Goal: Task Accomplishment & Management: Manage account settings

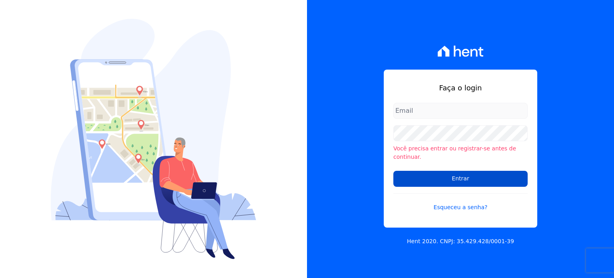
type input "raquel.almeida@cavazani.com.br"
click at [432, 178] on input "Entrar" at bounding box center [461, 179] width 134 height 16
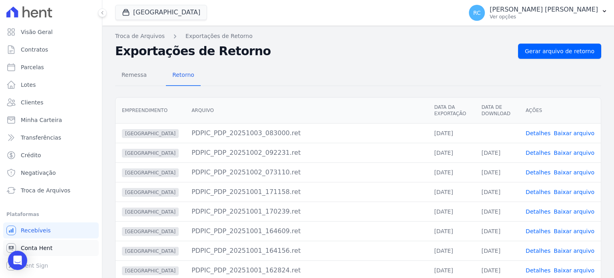
click at [59, 245] on link "Conta Hent" at bounding box center [51, 248] width 96 height 16
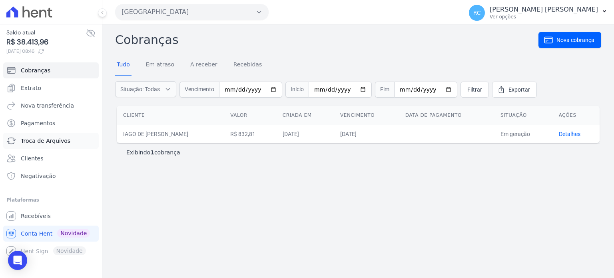
click at [44, 140] on span "Troca de Arquivos" at bounding box center [46, 141] width 50 height 8
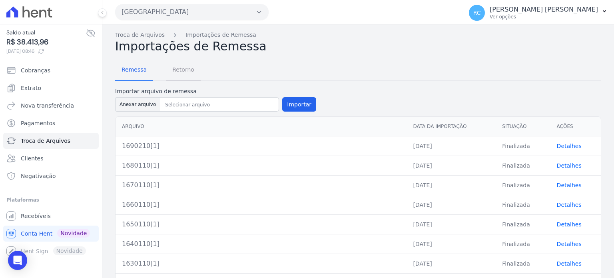
click at [189, 68] on span "Retorno" at bounding box center [184, 70] width 32 height 16
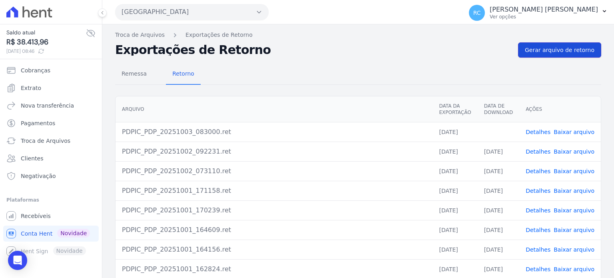
click at [558, 47] on span "Gerar arquivo de retorno" at bounding box center [560, 50] width 70 height 8
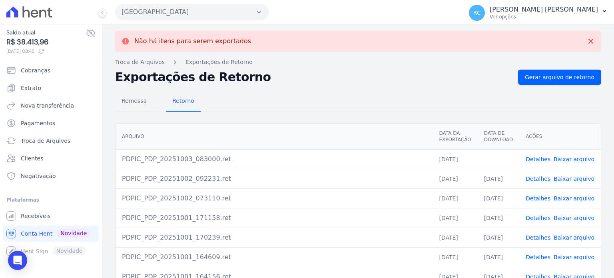
click at [572, 161] on link "Baixar arquivo" at bounding box center [574, 159] width 41 height 6
click at [217, 7] on button "Parque Dos Passaros" at bounding box center [192, 12] width 154 height 16
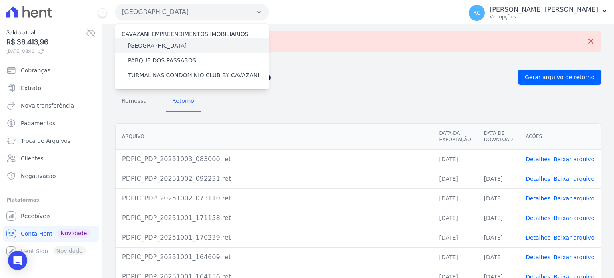
click at [160, 45] on label "[GEOGRAPHIC_DATA]" at bounding box center [157, 46] width 59 height 8
click at [0, 0] on input "[GEOGRAPHIC_DATA]" at bounding box center [0, 0] width 0 height 0
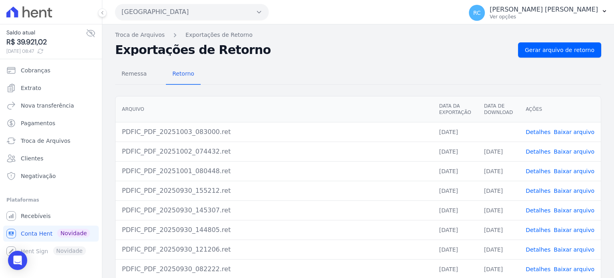
click at [573, 130] on link "Baixar arquivo" at bounding box center [574, 132] width 41 height 6
click at [565, 132] on link "Baixar arquivo" at bounding box center [574, 132] width 41 height 6
click at [568, 55] on link "Gerar arquivo de retorno" at bounding box center [559, 49] width 83 height 15
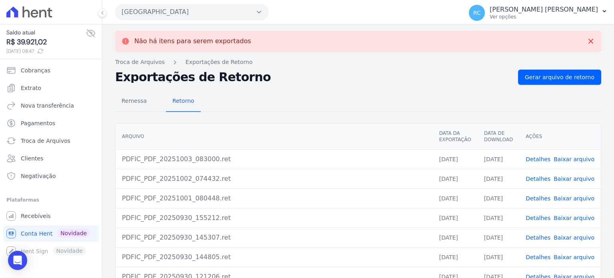
click at [566, 160] on link "Baixar arquivo" at bounding box center [574, 159] width 41 height 6
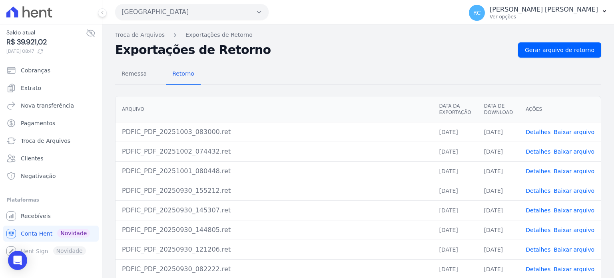
click at [224, 14] on button "Parque Das Flores" at bounding box center [192, 12] width 154 height 16
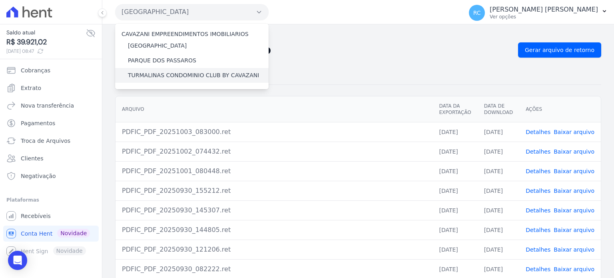
click at [148, 76] on label "TURMALINAS CONDOMINIO CLUB BY CAVAZANI" at bounding box center [193, 75] width 131 height 8
click at [0, 0] on input "TURMALINAS CONDOMINIO CLUB BY CAVAZANI" at bounding box center [0, 0] width 0 height 0
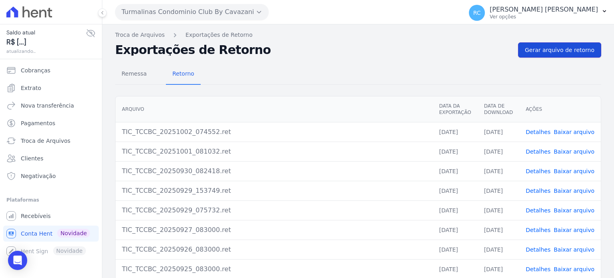
click at [564, 49] on span "Gerar arquivo de retorno" at bounding box center [560, 50] width 70 height 8
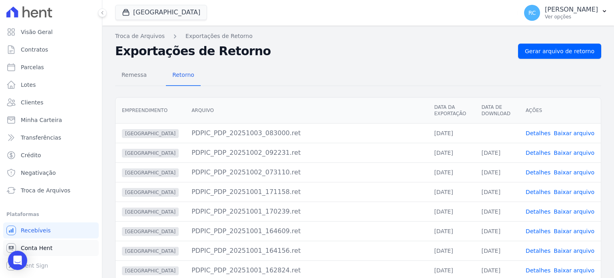
click at [39, 246] on span "Conta Hent" at bounding box center [37, 248] width 32 height 8
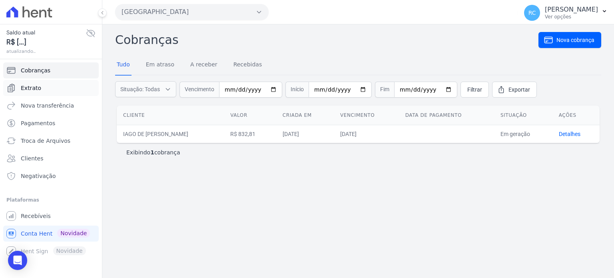
click at [50, 82] on li "Extrato" at bounding box center [51, 88] width 96 height 16
click at [50, 83] on link "Extrato" at bounding box center [51, 88] width 96 height 16
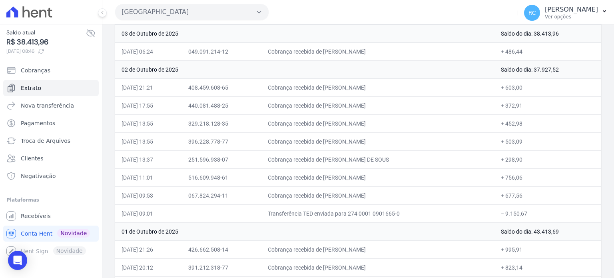
scroll to position [120, 0]
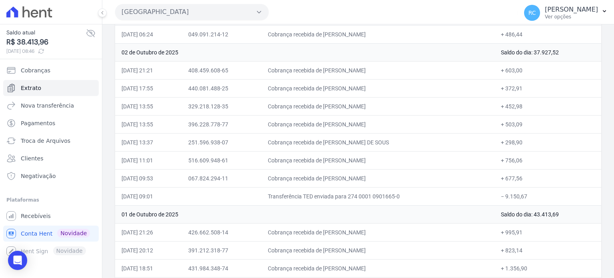
drag, startPoint x: 531, startPoint y: 196, endPoint x: 507, endPoint y: 199, distance: 24.2
click at [507, 199] on td "− 9.150,67" at bounding box center [548, 196] width 107 height 18
copy td "9.150,67"
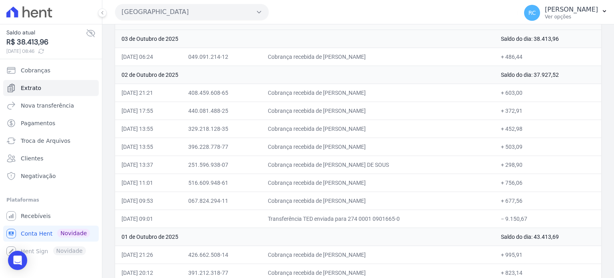
scroll to position [80, 0]
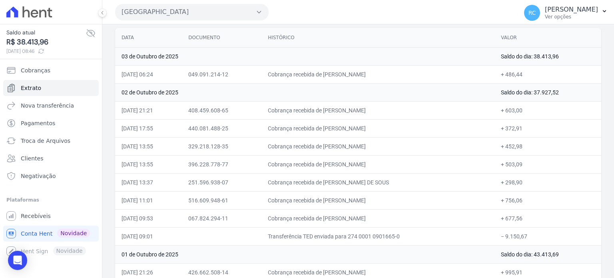
click at [203, 14] on button "Parque Dos Passaros" at bounding box center [192, 12] width 154 height 16
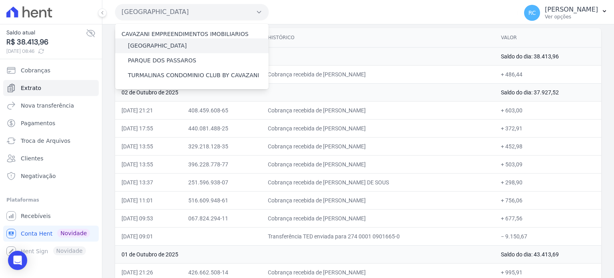
click at [160, 43] on label "[GEOGRAPHIC_DATA]" at bounding box center [157, 46] width 59 height 8
click at [0, 0] on input "[GEOGRAPHIC_DATA]" at bounding box center [0, 0] width 0 height 0
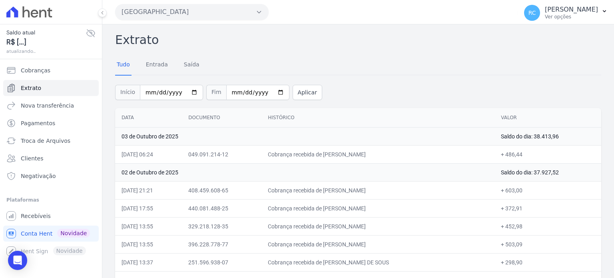
click at [211, 8] on button "Parque Dos Passaros" at bounding box center [192, 12] width 154 height 16
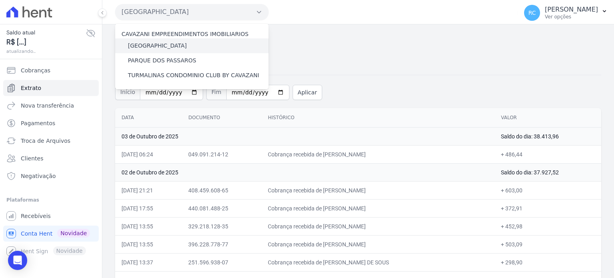
click at [160, 43] on label "[GEOGRAPHIC_DATA]" at bounding box center [157, 46] width 59 height 8
click at [0, 0] on input "[GEOGRAPHIC_DATA]" at bounding box center [0, 0] width 0 height 0
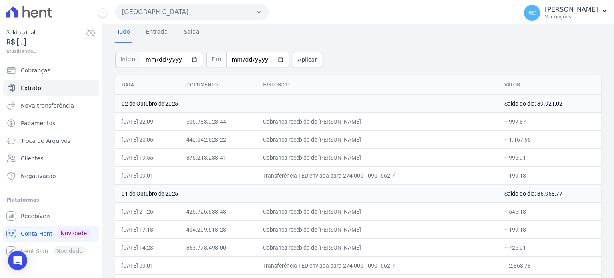
scroll to position [70, 0]
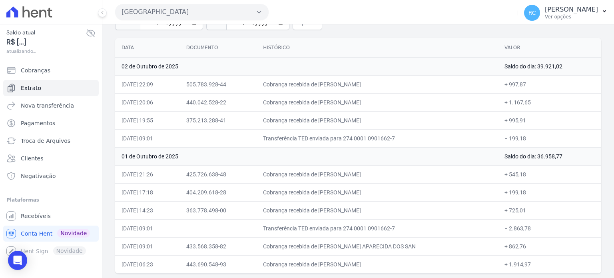
copy td "199,18"
drag, startPoint x: 546, startPoint y: 133, endPoint x: 508, endPoint y: 140, distance: 37.8
click at [508, 140] on td "− 199,18" at bounding box center [549, 138] width 103 height 18
click at [209, 14] on button "Parque Das Flores" at bounding box center [192, 12] width 154 height 16
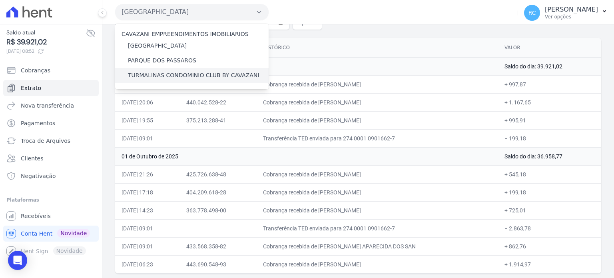
click at [161, 70] on div "TURMALINAS CONDOMINIO CLUB BY CAVAZANI" at bounding box center [192, 75] width 154 height 15
click at [160, 74] on label "TURMALINAS CONDOMINIO CLUB BY CAVAZANI" at bounding box center [193, 75] width 131 height 8
click at [0, 0] on input "TURMALINAS CONDOMINIO CLUB BY CAVAZANI" at bounding box center [0, 0] width 0 height 0
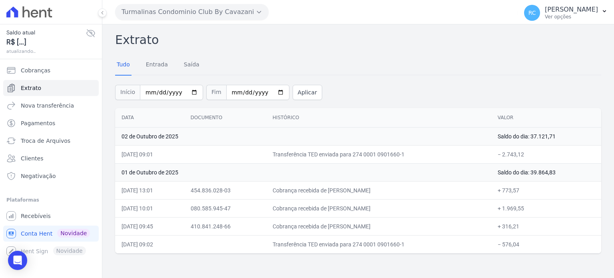
drag, startPoint x: 526, startPoint y: 246, endPoint x: 507, endPoint y: 249, distance: 19.4
click at [507, 249] on td "− 576,04" at bounding box center [547, 244] width 110 height 18
copy td "576,04"
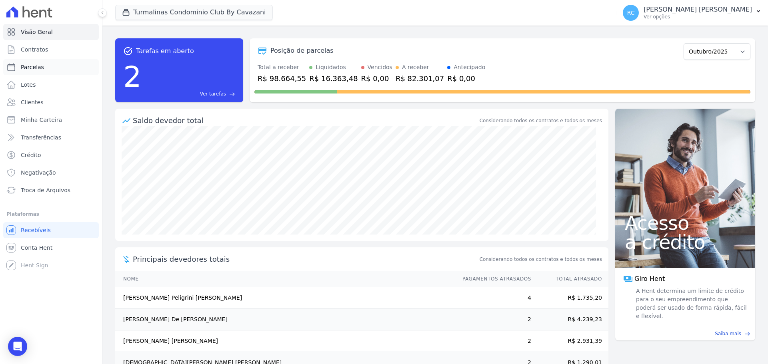
click at [47, 65] on link "Parcelas" at bounding box center [51, 67] width 96 height 16
select select
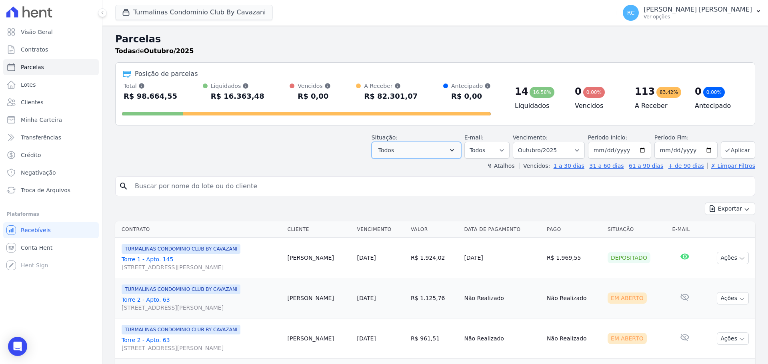
click at [444, 150] on button "Todos" at bounding box center [417, 150] width 90 height 17
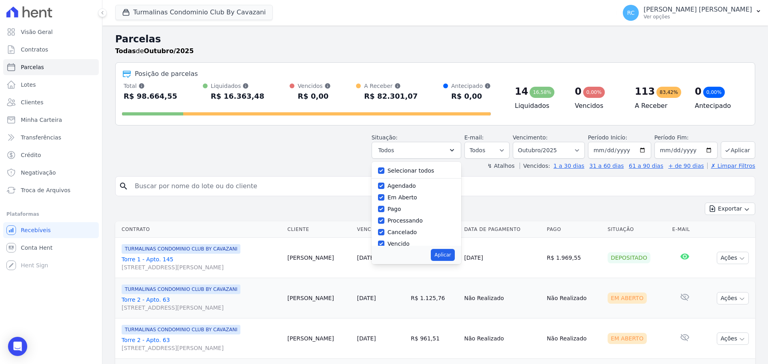
click at [406, 175] on div "Selecionar todos" at bounding box center [416, 171] width 77 height 12
click at [413, 174] on label "Selecionar todos" at bounding box center [411, 171] width 47 height 6
click at [384, 174] on input "Selecionar todos" at bounding box center [381, 171] width 6 height 6
checkbox input "false"
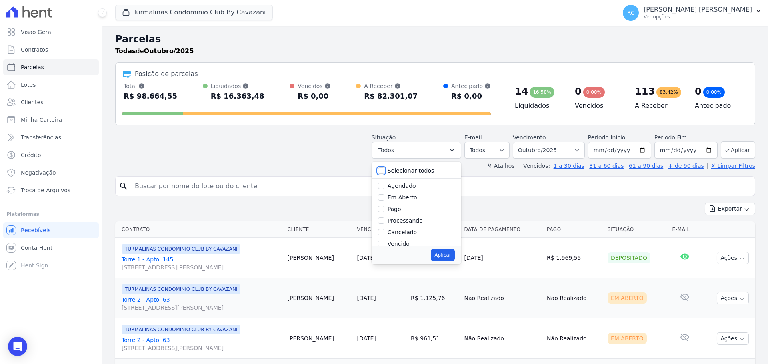
checkbox input "false"
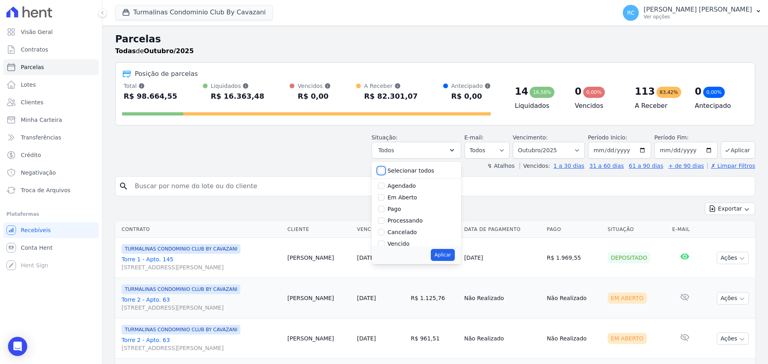
checkbox input "false"
click at [413, 169] on label "Selecionar todos" at bounding box center [411, 171] width 47 height 6
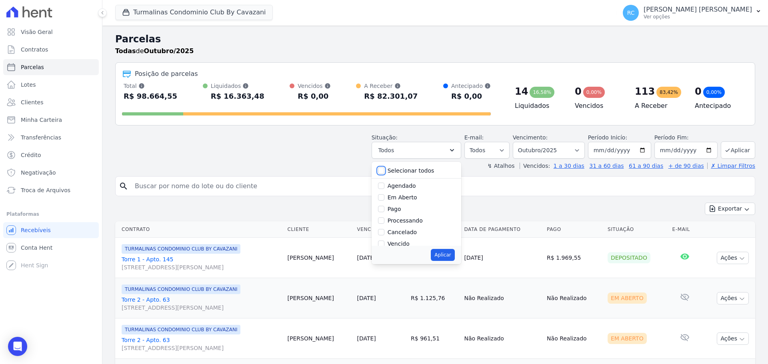
click at [384, 169] on input "Selecionar todos" at bounding box center [381, 171] width 6 height 6
checkbox input "true"
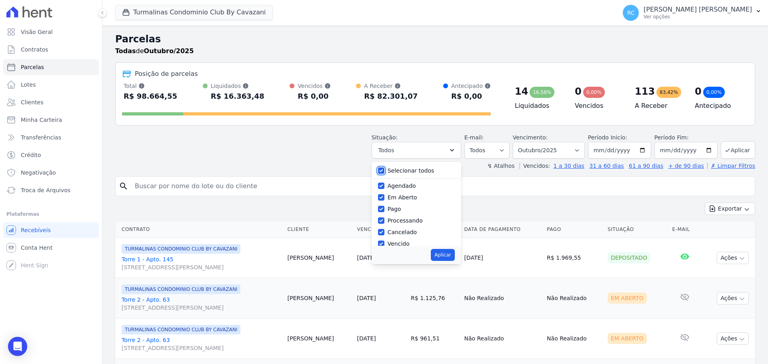
checkbox input "true"
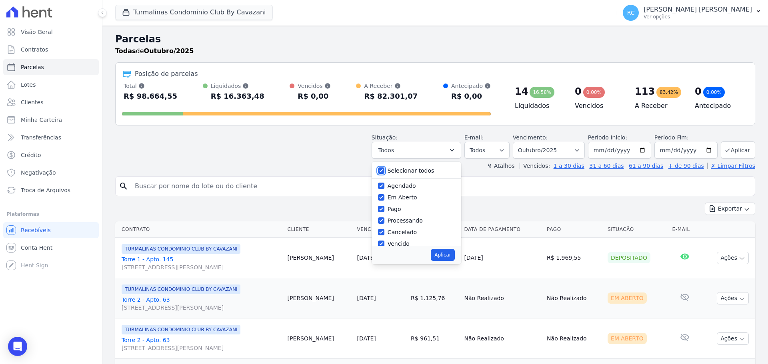
checkbox input "true"
click at [412, 172] on label "Selecionar todos" at bounding box center [411, 171] width 47 height 6
click at [384, 172] on input "Selecionar todos" at bounding box center [381, 171] width 6 height 6
checkbox input "false"
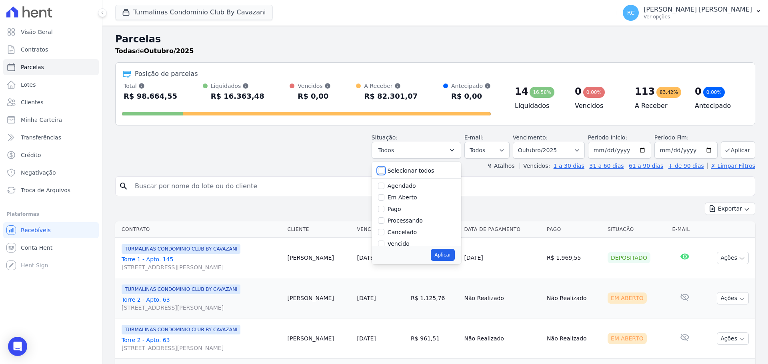
checkbox input "false"
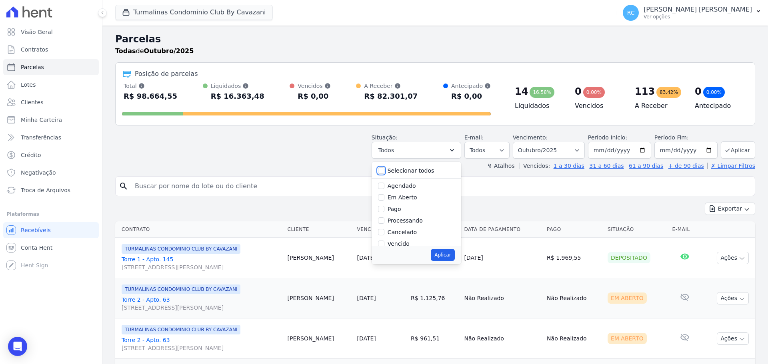
checkbox input "false"
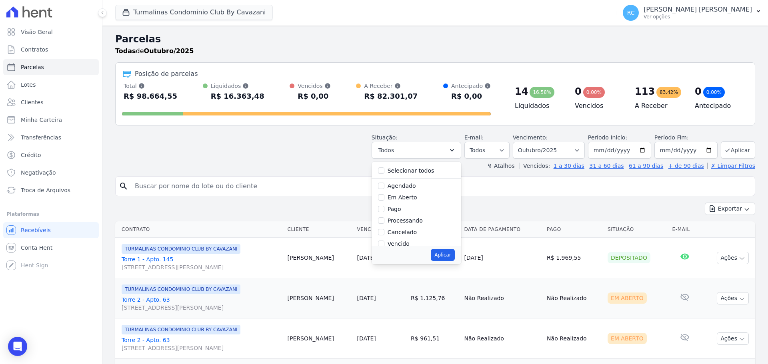
click at [394, 243] on label "Vencido" at bounding box center [399, 244] width 22 height 6
click at [384, 243] on input "Vencido" at bounding box center [381, 244] width 6 height 6
checkbox input "true"
click at [449, 255] on button "Aplicar" at bounding box center [443, 255] width 24 height 12
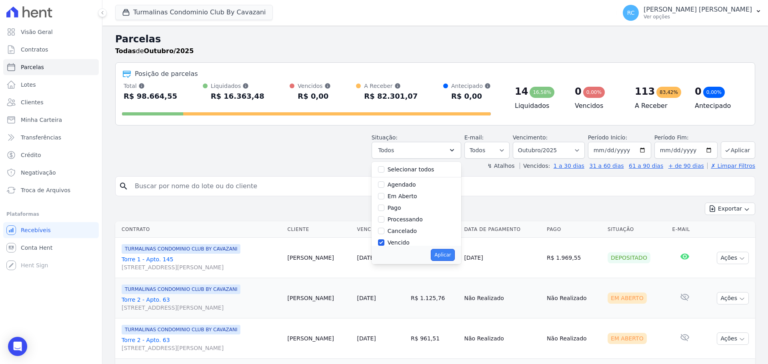
select select "overdue"
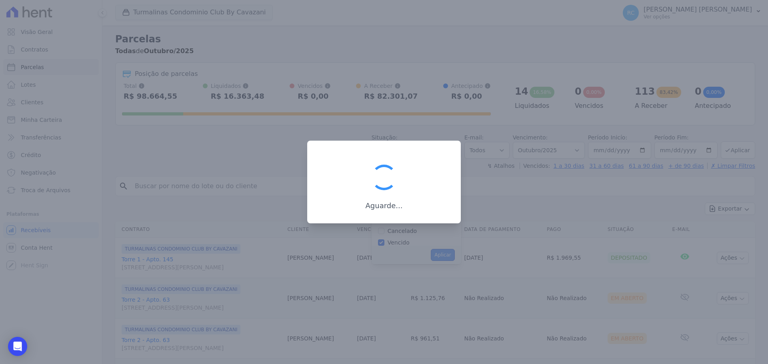
scroll to position [14, 0]
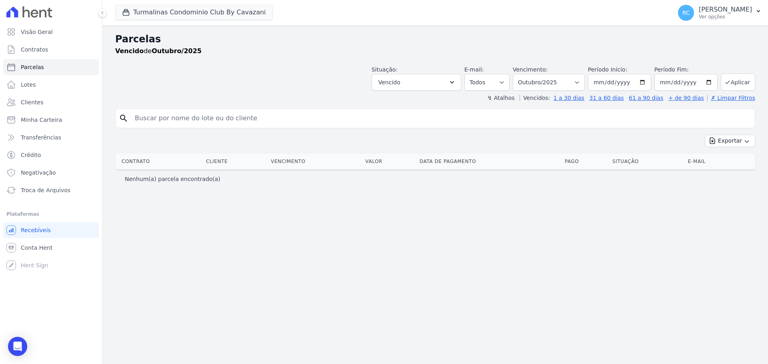
select select
click at [216, 7] on button "Turmalinas Condominio Club By Cavazani" at bounding box center [194, 12] width 158 height 15
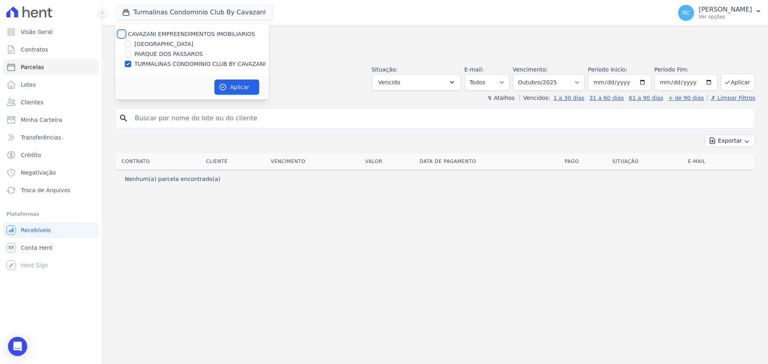
click at [120, 31] on input "CAVAZANI EMPREENDIMENTOS IMOBILIARIOS" at bounding box center [121, 34] width 6 height 6
checkbox input "true"
click at [222, 80] on div "Aplicar" at bounding box center [192, 87] width 154 height 25
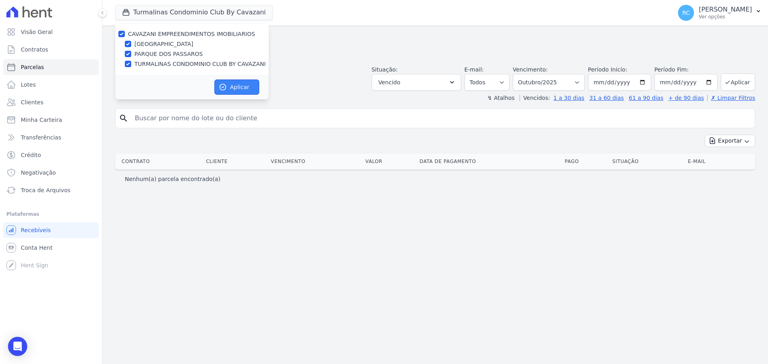
click at [226, 87] on icon "button" at bounding box center [223, 87] width 8 height 8
select select
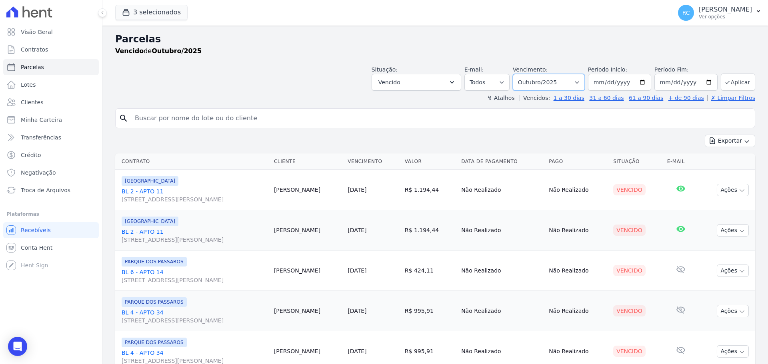
click at [562, 84] on select "[GEOGRAPHIC_DATA] por período ──────── Todos os meses Dezembro/2021 [GEOGRAPHIC…" at bounding box center [549, 82] width 72 height 17
select select "all"
click at [518, 74] on select "[GEOGRAPHIC_DATA] por período ──────── Todos os meses Dezembro/2021 [GEOGRAPHIC…" at bounding box center [549, 82] width 72 height 17
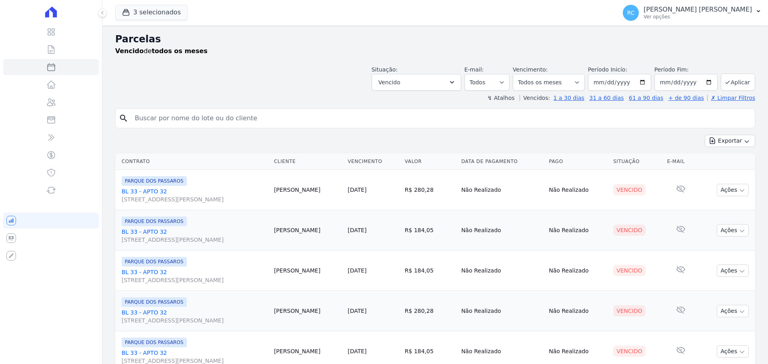
select select
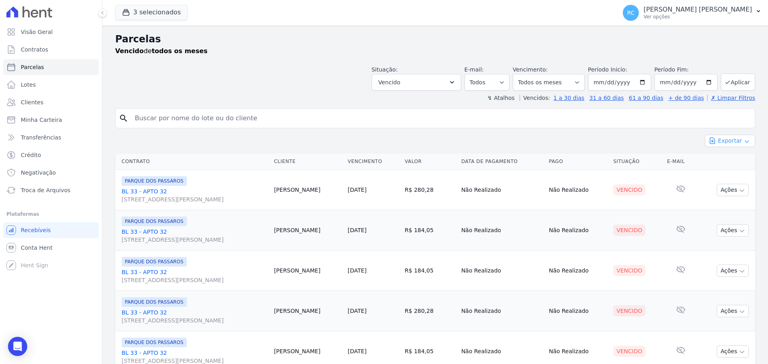
click at [732, 140] on button "Exportar" at bounding box center [730, 141] width 50 height 12
click at [717, 174] on span "Exportar CSV" at bounding box center [729, 174] width 42 height 8
drag, startPoint x: 253, startPoint y: 119, endPoint x: 250, endPoint y: 115, distance: 5.0
click at [252, 118] on input "search" at bounding box center [441, 118] width 622 height 16
type input "v"
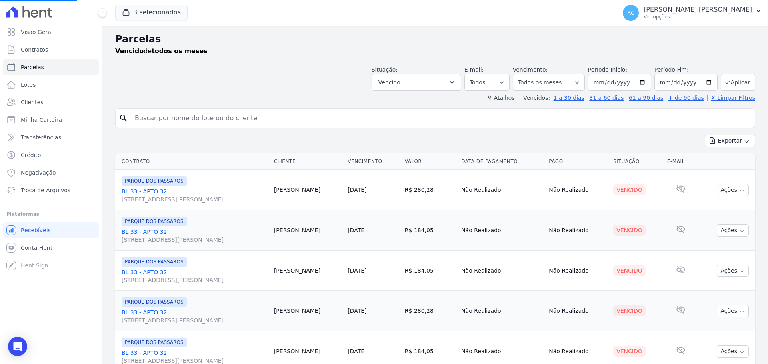
paste input "[PERSON_NAME] [PERSON_NAME]"
type input "[PERSON_NAME] [PERSON_NAME]"
select select
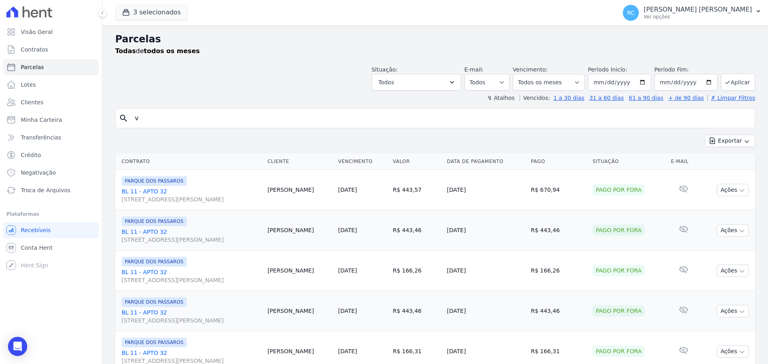
drag, startPoint x: 168, startPoint y: 116, endPoint x: 240, endPoint y: 99, distance: 73.6
click at [93, 115] on div "Visão Geral Contratos [GEOGRAPHIC_DATA] Lotes Clientes Minha Carteira Transferê…" at bounding box center [384, 182] width 768 height 364
paste input "[PERSON_NAME] [PERSON_NAME]"
type input "[PERSON_NAME] [PERSON_NAME]"
select select
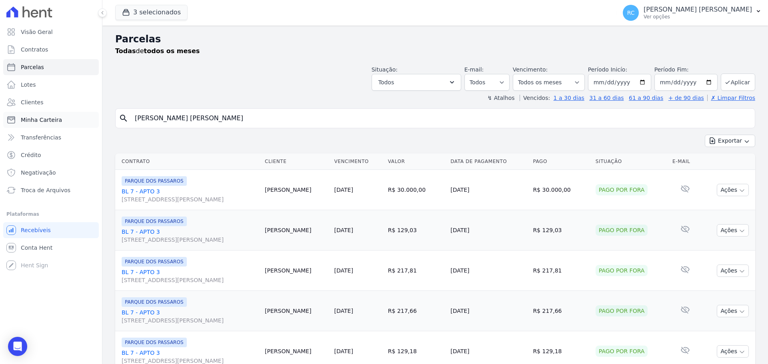
drag, startPoint x: 53, startPoint y: 118, endPoint x: 48, endPoint y: 118, distance: 5.3
click at [48, 118] on div "Visão Geral Contratos [GEOGRAPHIC_DATA] Lotes Clientes Minha Carteira Transferê…" at bounding box center [384, 182] width 768 height 364
paste input "[PERSON_NAME]"
type input "[PERSON_NAME]"
select select
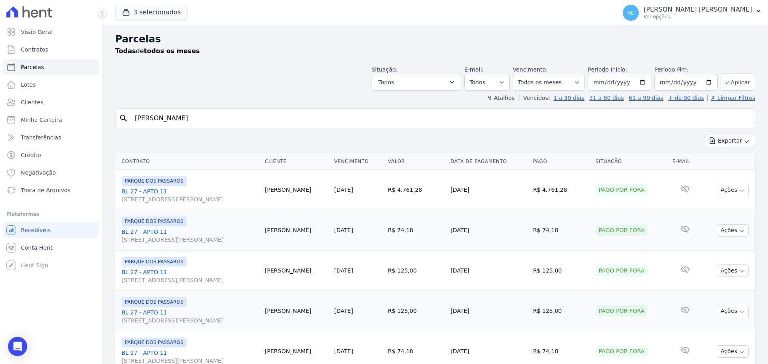
drag, startPoint x: 250, startPoint y: 106, endPoint x: 174, endPoint y: 118, distance: 76.9
drag, startPoint x: 270, startPoint y: 109, endPoint x: 4, endPoint y: 112, distance: 265.6
click at [0, 115] on div "Visão Geral Contratos [GEOGRAPHIC_DATA] Lotes Clientes Minha Carteira Transferê…" at bounding box center [384, 182] width 768 height 364
paste input "[PERSON_NAME]"
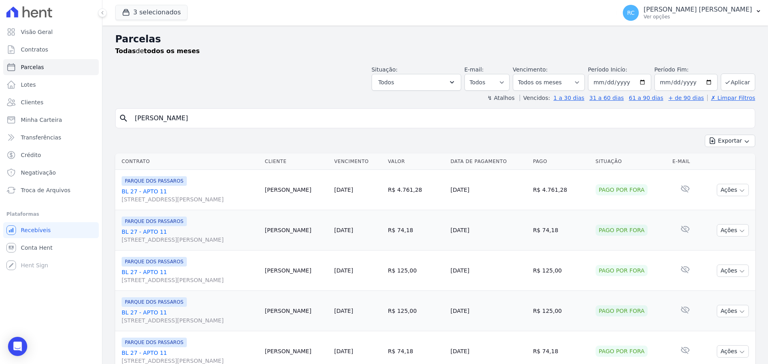
type input "[PERSON_NAME]"
select select
drag, startPoint x: 251, startPoint y: 121, endPoint x: 5, endPoint y: 130, distance: 245.8
click at [5, 130] on div "Visão Geral Contratos [GEOGRAPHIC_DATA] Lotes Clientes Minha Carteira Transferê…" at bounding box center [384, 182] width 768 height 364
paste input "[PERSON_NAME] [PERSON_NAME] DO [PERSON_NAME]"
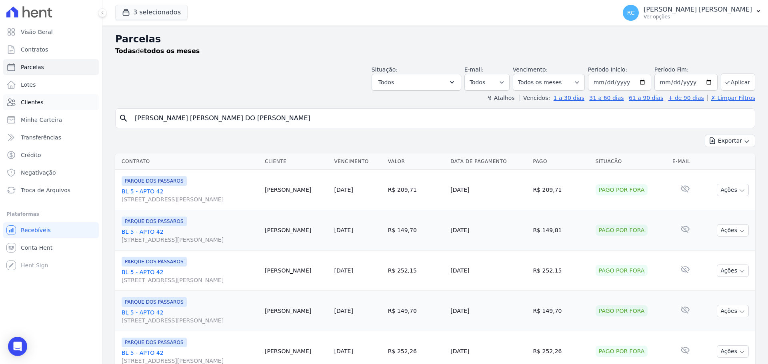
type input "[PERSON_NAME] [PERSON_NAME] DO [PERSON_NAME]"
select select
drag, startPoint x: 252, startPoint y: 116, endPoint x: 20, endPoint y: 117, distance: 232.0
click at [17, 119] on div "Visão Geral Contratos [GEOGRAPHIC_DATA] Lotes Clientes Minha Carteira Transferê…" at bounding box center [384, 182] width 768 height 364
paste input "[PERSON_NAME] [PERSON_NAME]"
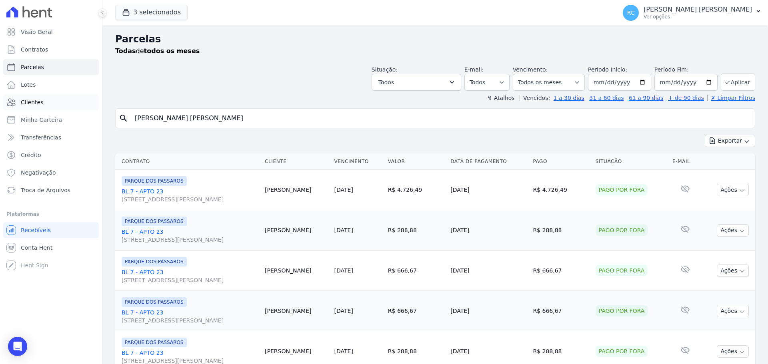
type input "[PERSON_NAME] [PERSON_NAME]"
select select
drag, startPoint x: 243, startPoint y: 109, endPoint x: 243, endPoint y: 121, distance: 11.6
click at [126, 118] on div "search [PERSON_NAME] [PERSON_NAME]" at bounding box center [435, 118] width 640 height 20
paste input "[PERSON_NAME] DA SILV"
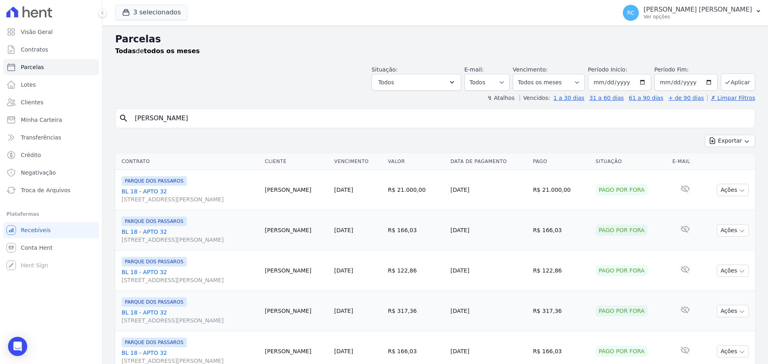
type input "[PERSON_NAME]"
select select
drag, startPoint x: 88, startPoint y: 127, endPoint x: 105, endPoint y: 115, distance: 20.6
click at [9, 124] on div "Visão Geral Contratos [GEOGRAPHIC_DATA] Lotes Clientes Minha Carteira Transferê…" at bounding box center [384, 182] width 768 height 364
paste input "[PERSON_NAME] DOS [PERSON_NAME]"
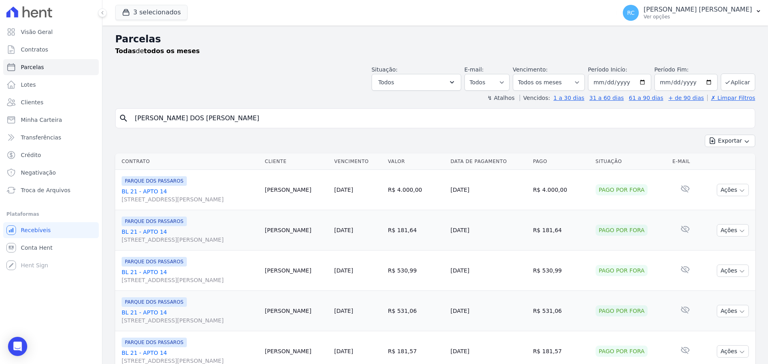
type input "[PERSON_NAME] DOS [PERSON_NAME]"
select select
drag, startPoint x: 243, startPoint y: 114, endPoint x: 0, endPoint y: 106, distance: 243.0
click at [37, 111] on div "Visão Geral Contratos [GEOGRAPHIC_DATA] Lotes Clientes Minha Carteira Transferê…" at bounding box center [384, 182] width 768 height 364
paste input "[PERSON_NAME] [PERSON_NAME]"
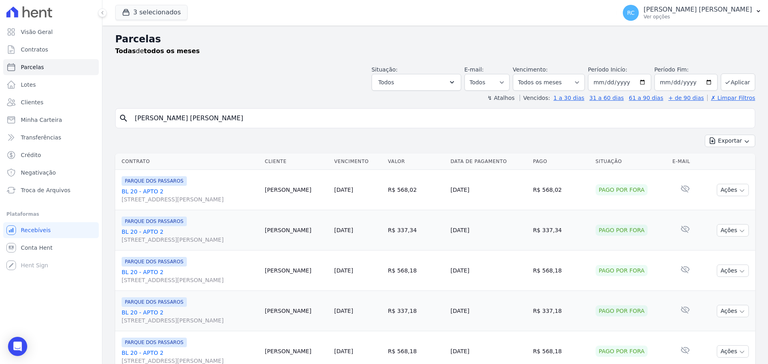
type input "[PERSON_NAME] [PERSON_NAME]"
select select
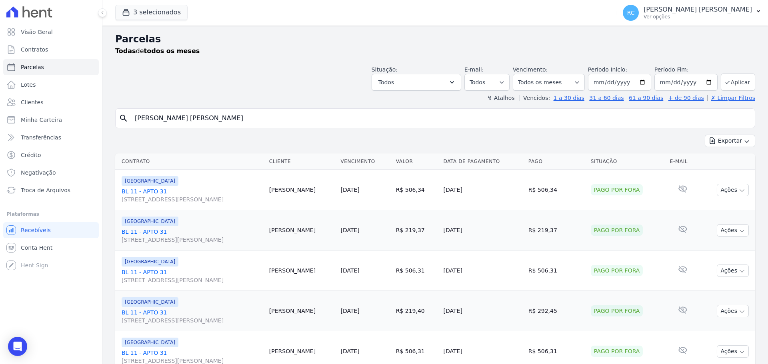
click at [211, 135] on div "Exportar Exportar PDF Exportar CSV" at bounding box center [435, 144] width 640 height 19
click at [72, 307] on div "Visão Geral Contratos [GEOGRAPHIC_DATA] Lotes Clientes Minha Carteira Transferê…" at bounding box center [51, 182] width 102 height 364
